Goal: Find specific page/section: Find specific page/section

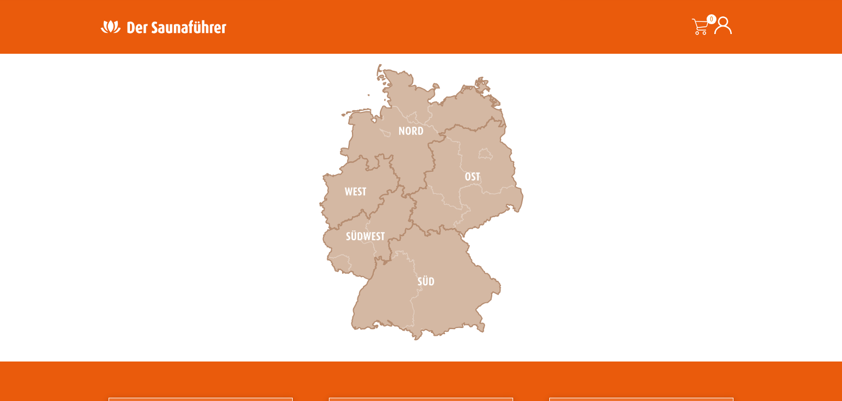
scroll to position [347, 0]
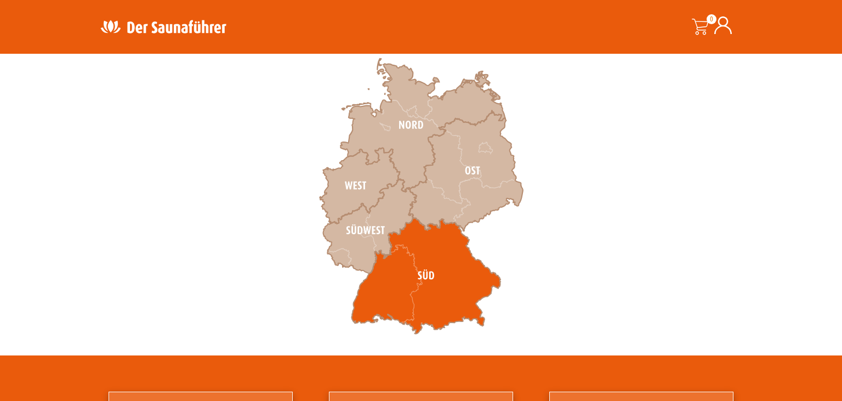
click at [421, 273] on icon at bounding box center [425, 276] width 149 height 116
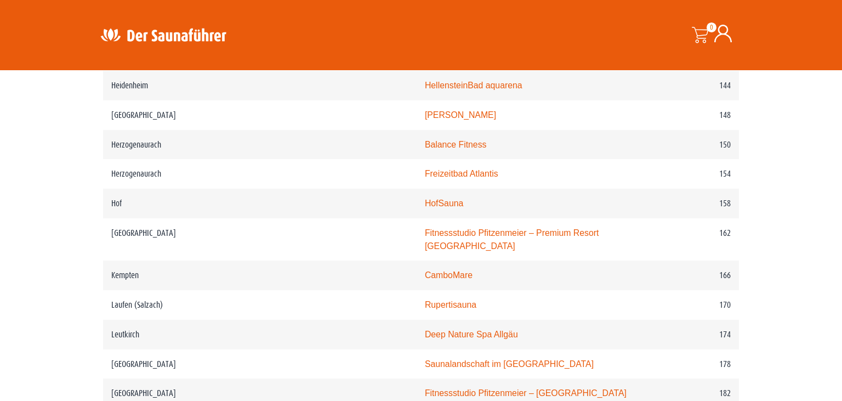
scroll to position [1504, 0]
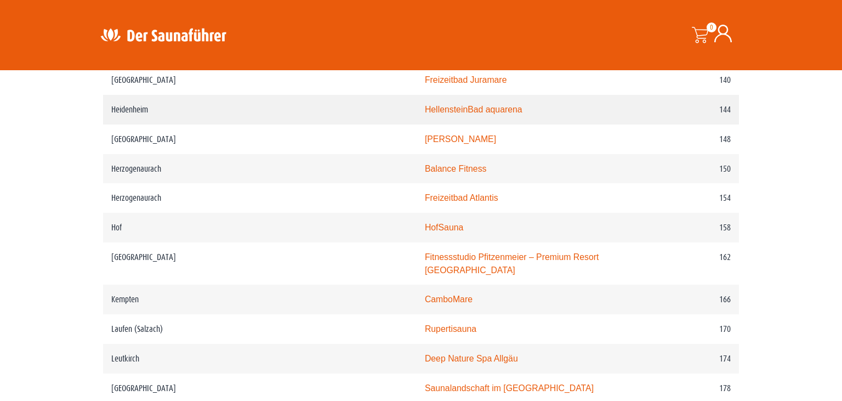
click at [425, 114] on link "HellensteinBad aquarena" at bounding box center [474, 109] width 98 height 9
